Goal: Information Seeking & Learning: Learn about a topic

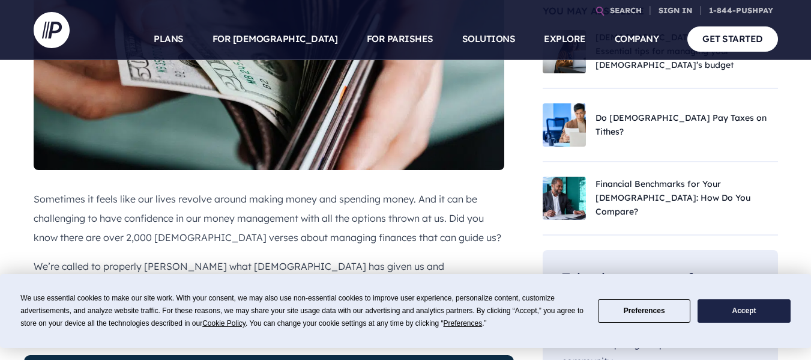
drag, startPoint x: 0, startPoint y: 0, endPoint x: 244, endPoint y: 232, distance: 336.9
click at [246, 256] on p "We’re called to properly [PERSON_NAME] what [DEMOGRAPHIC_DATA] has given us and…" at bounding box center [269, 275] width 471 height 38
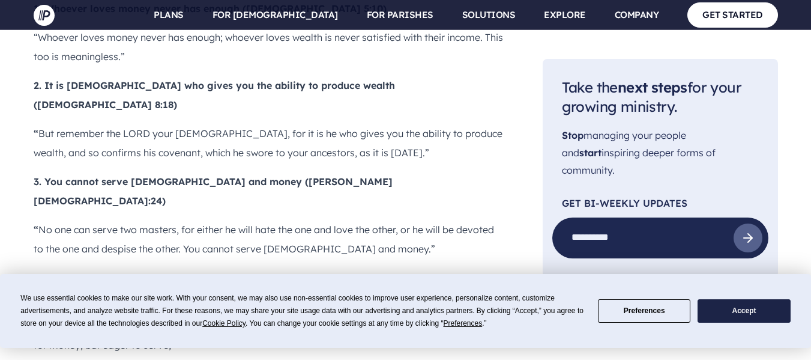
scroll to position [1201, 0]
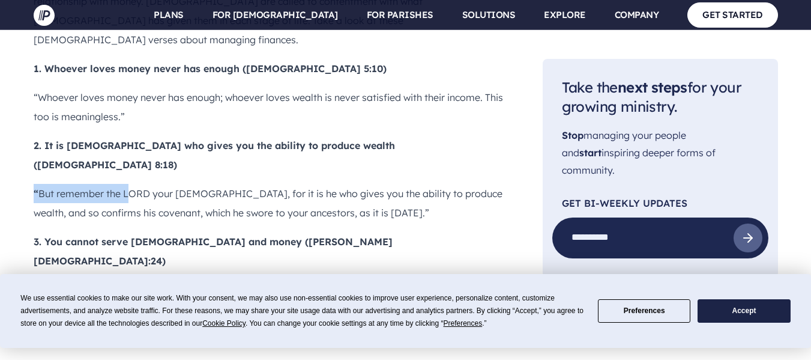
drag, startPoint x: 34, startPoint y: 99, endPoint x: 301, endPoint y: 101, distance: 267.3
click at [198, 184] on p "“ But remember the LORD your [DEMOGRAPHIC_DATA], for it is he who gives you the…" at bounding box center [269, 203] width 471 height 38
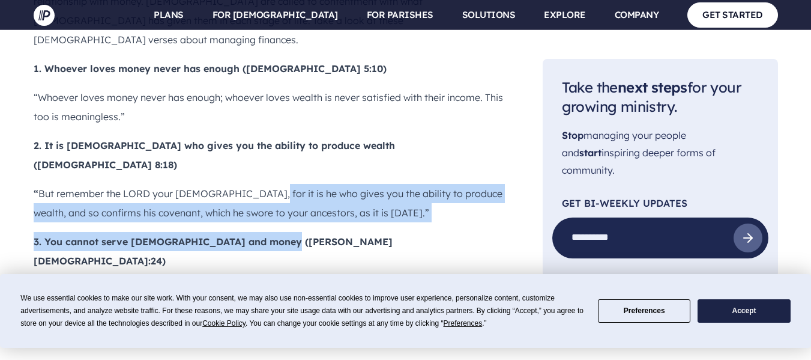
drag, startPoint x: 301, startPoint y: 101, endPoint x: 458, endPoint y: 136, distance: 161.2
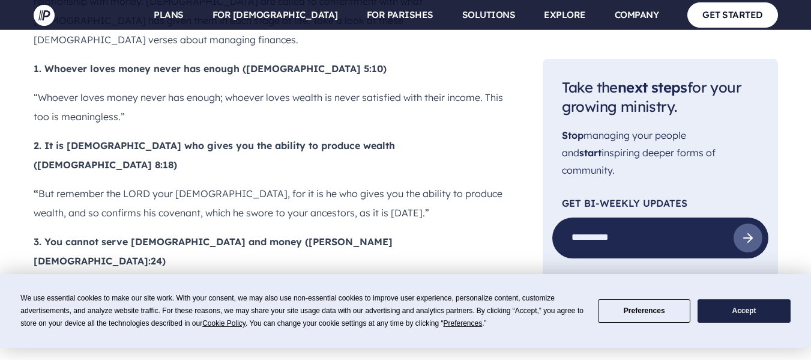
click at [249, 184] on p "“ But remember the LORD your [DEMOGRAPHIC_DATA], for it is he who gives you the…" at bounding box center [269, 203] width 471 height 38
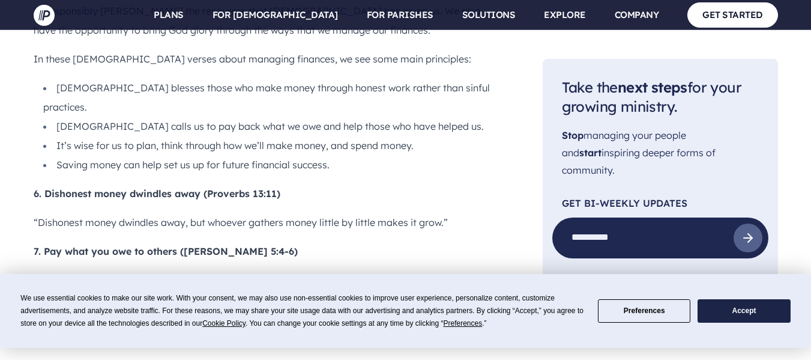
scroll to position [1802, 0]
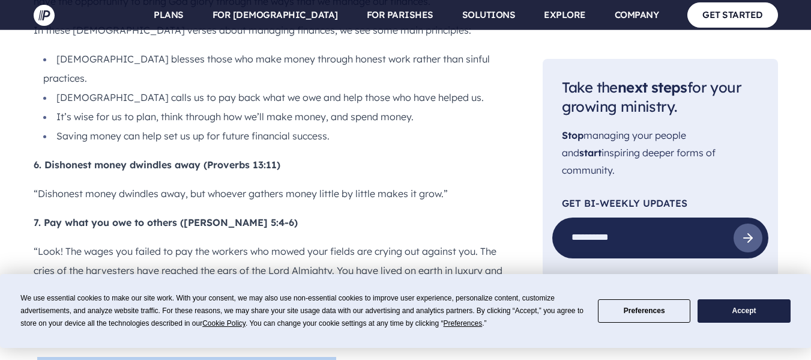
drag, startPoint x: 37, startPoint y: 196, endPoint x: 374, endPoint y: 201, distance: 337.0
click at [377, 357] on p "“A wise man thinks ahead; a fool doesn’t, and even brags about it!”" at bounding box center [269, 366] width 471 height 19
click at [374, 357] on p "“A wise man thinks ahead; a fool doesn’t, and even brags about it!”" at bounding box center [269, 366] width 471 height 19
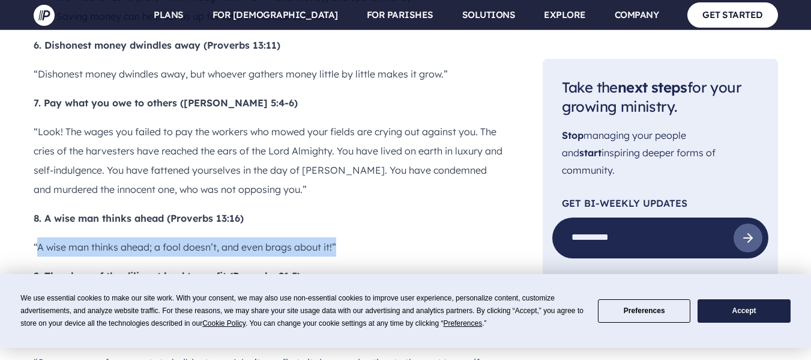
scroll to position [1922, 0]
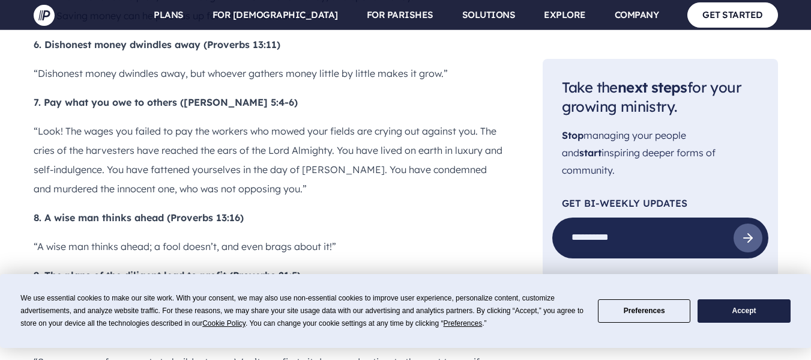
click at [133, 327] on b "10. Sit down and estimate the cost ([DEMOGRAPHIC_DATA]:28)" at bounding box center [185, 333] width 302 height 12
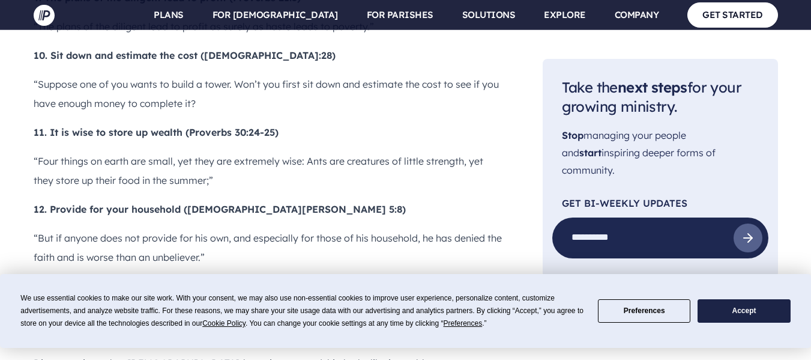
scroll to position [2222, 0]
